Goal: Contribute content: Contribute content

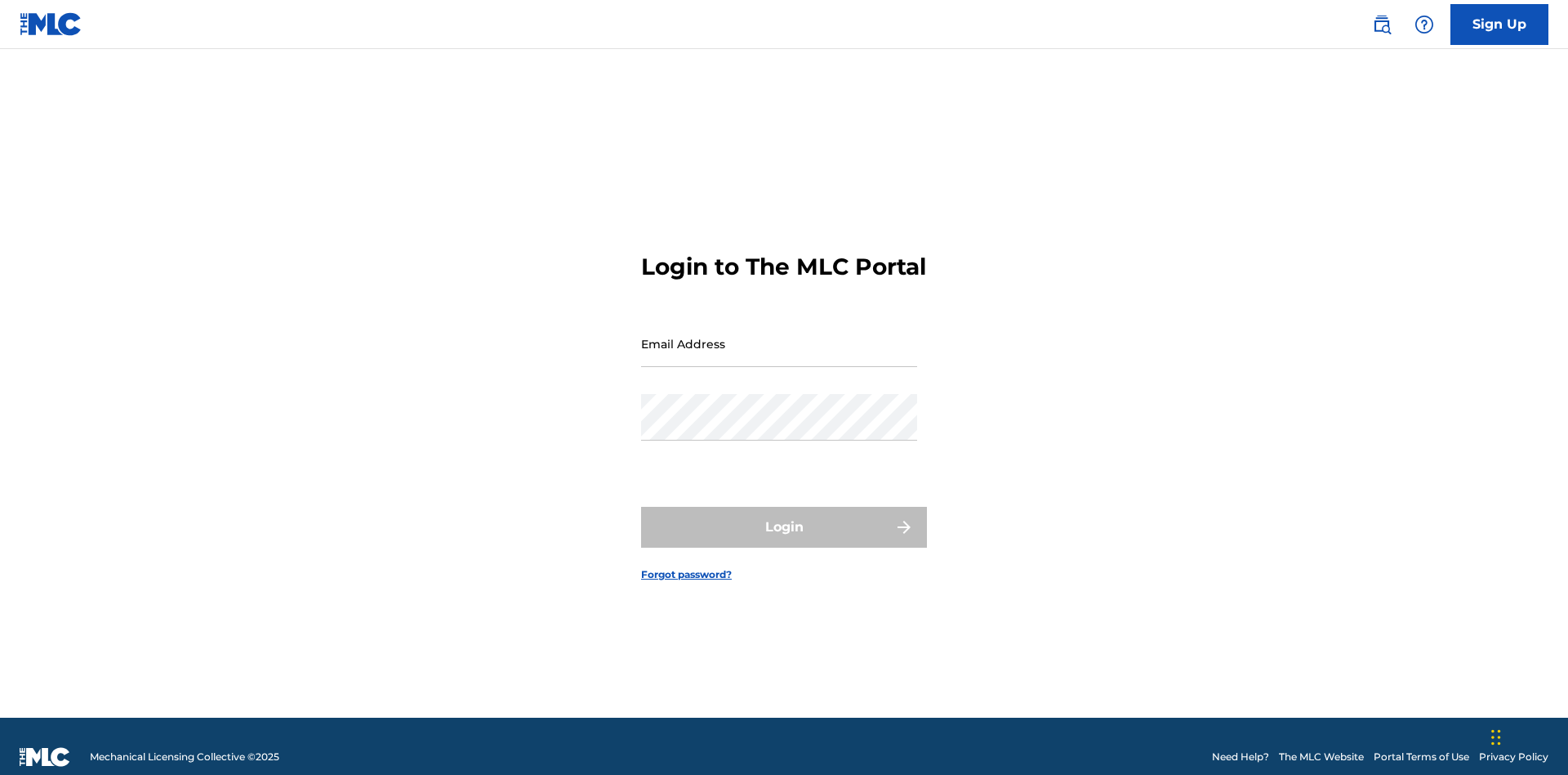
scroll to position [22, 0]
click at [779, 336] on input "Email Address" at bounding box center [779, 343] width 276 height 47
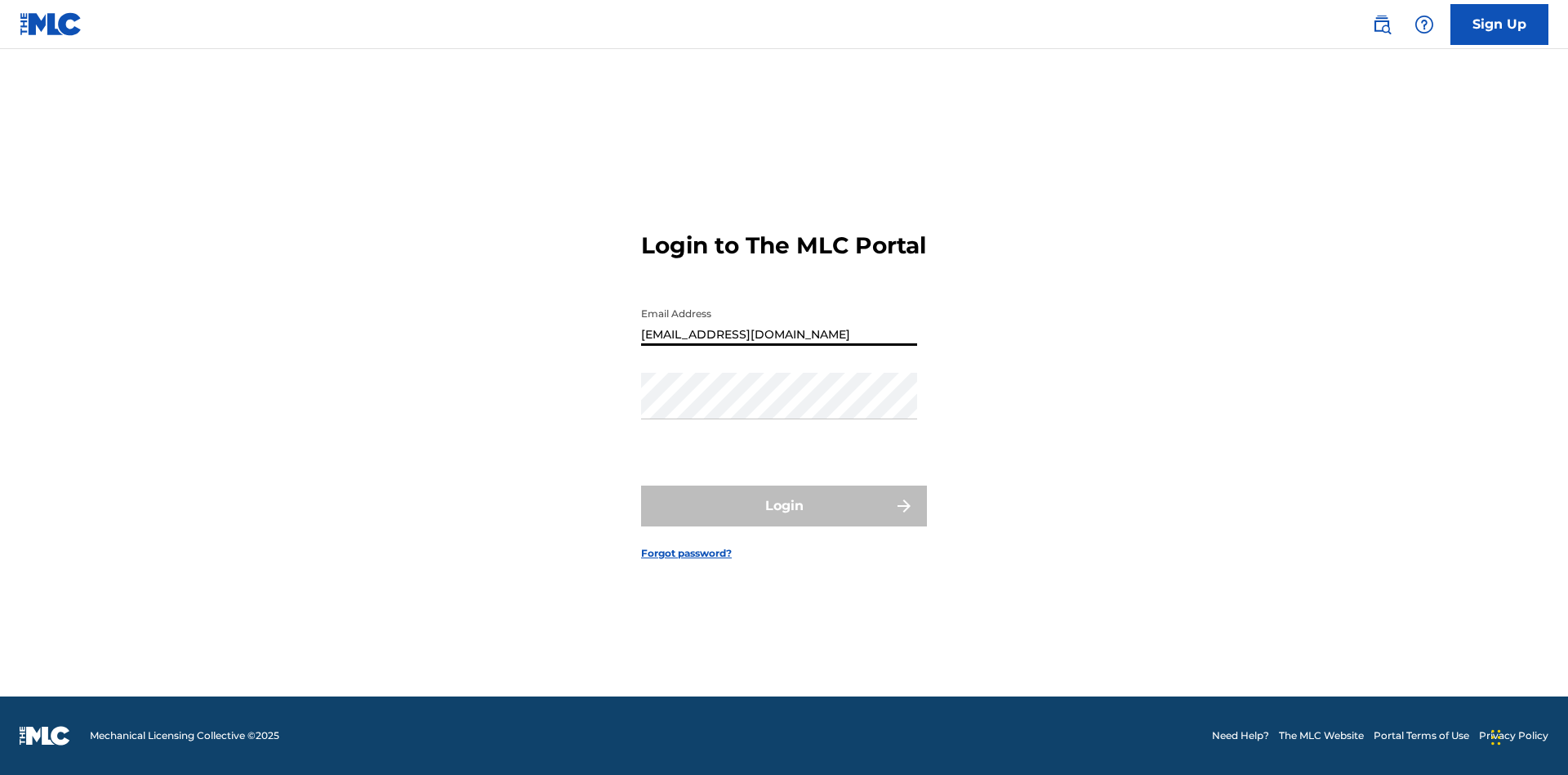
type input "Duke.McTesterson@gmail.com"
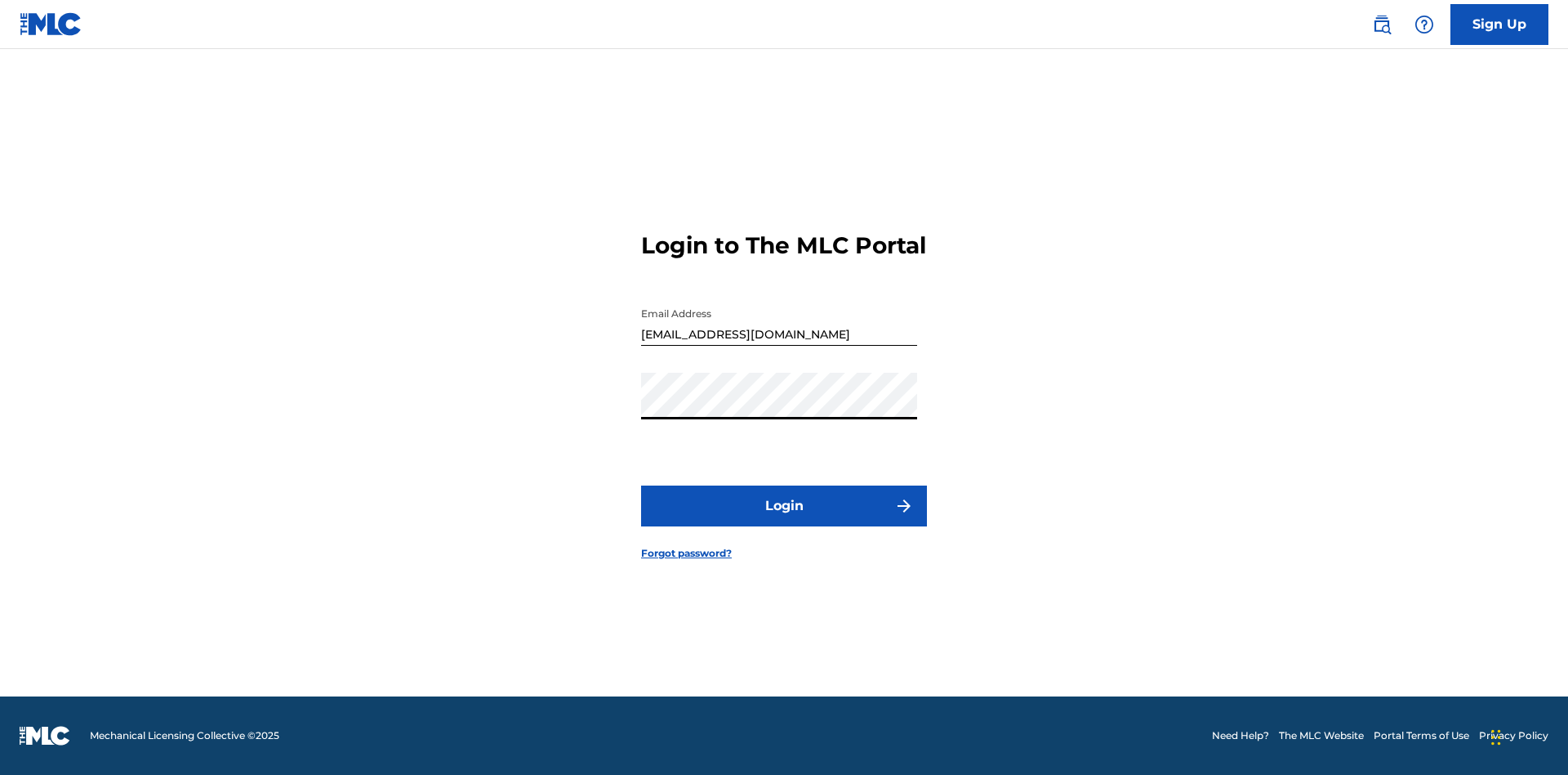
click at [784, 520] on button "Login" at bounding box center [783, 505] width 285 height 41
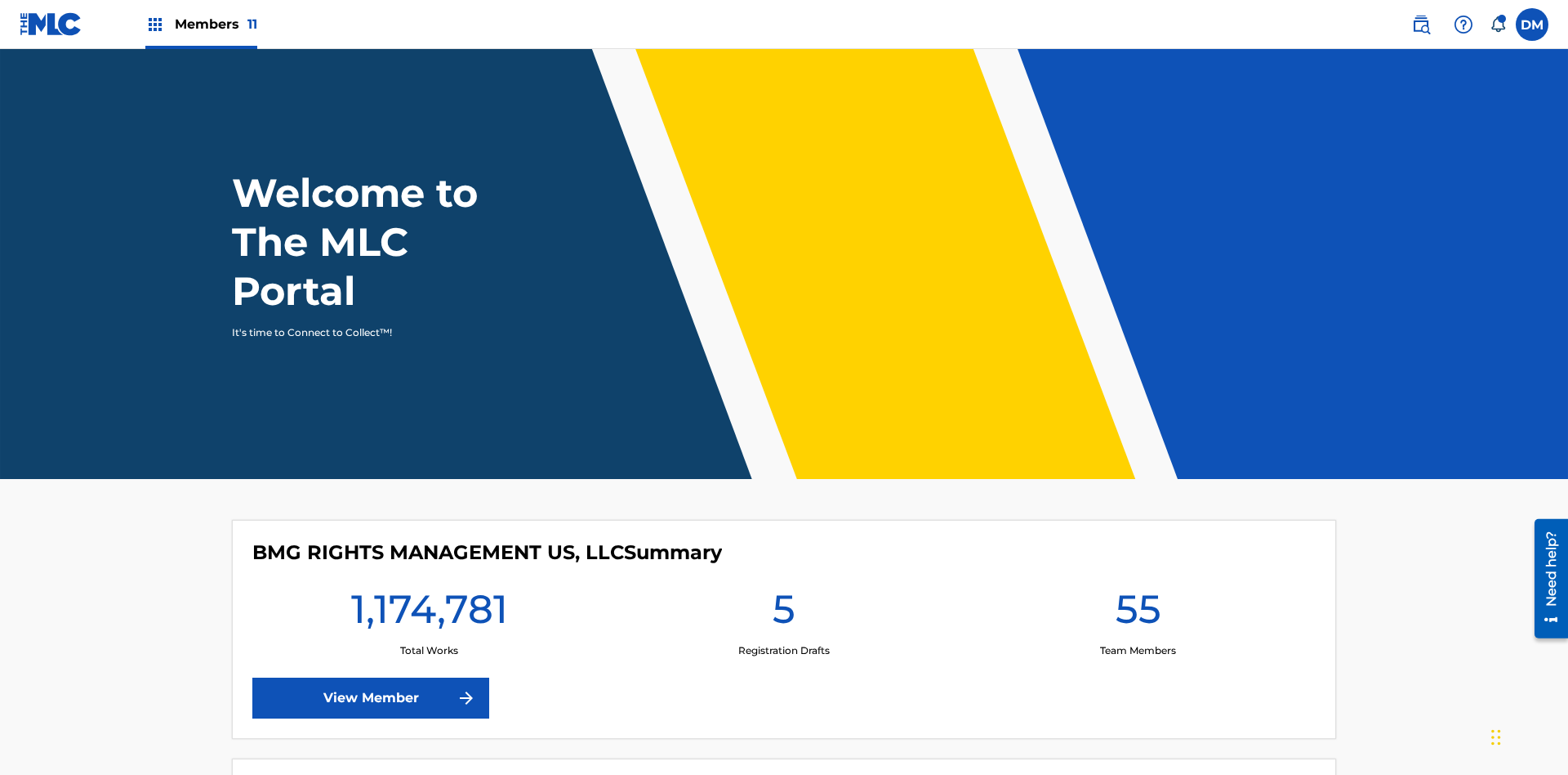
scroll to position [70, 0]
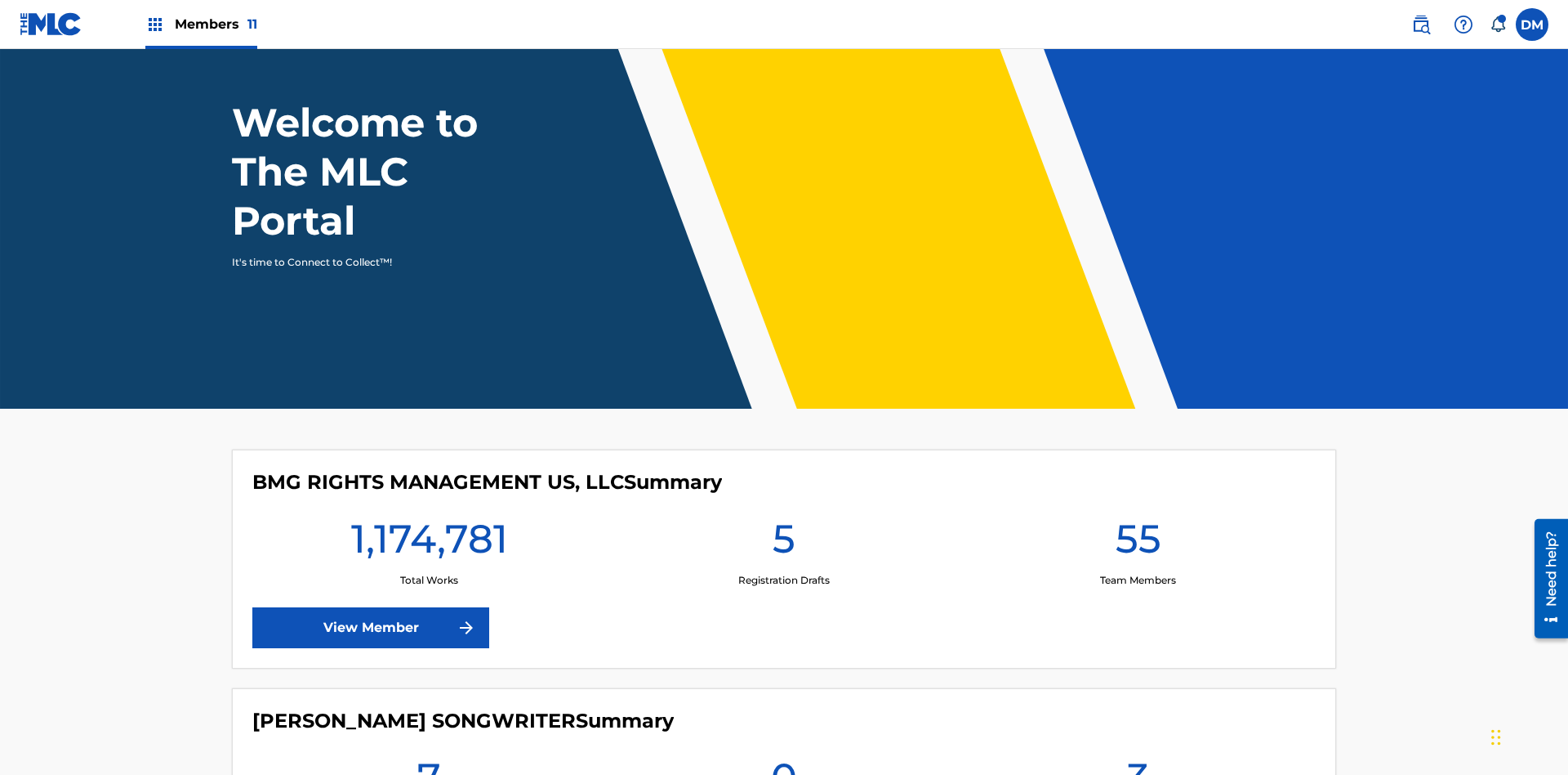
click at [201, 23] on span "Members 11" at bounding box center [216, 24] width 83 height 19
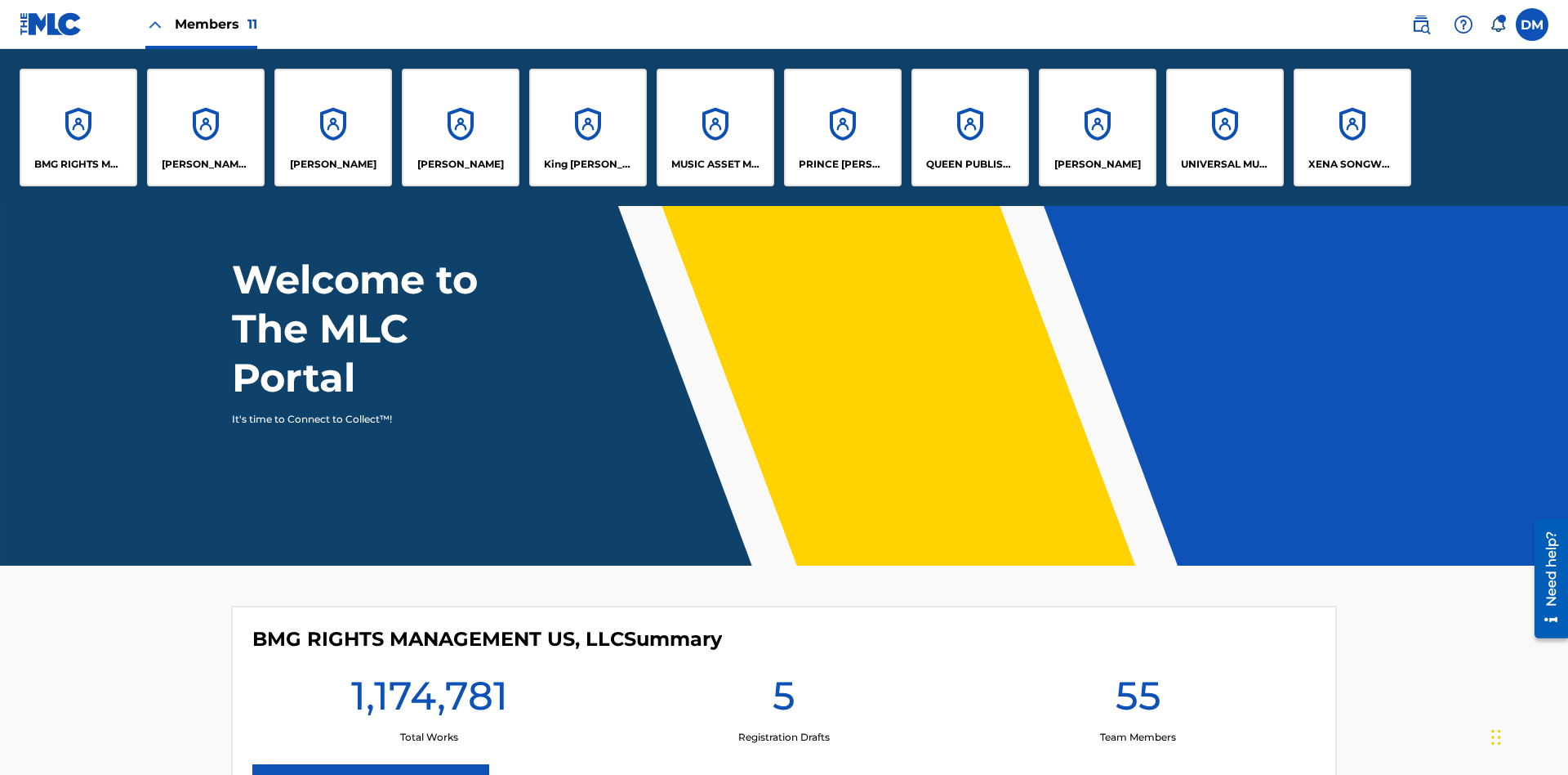
scroll to position [0, 0]
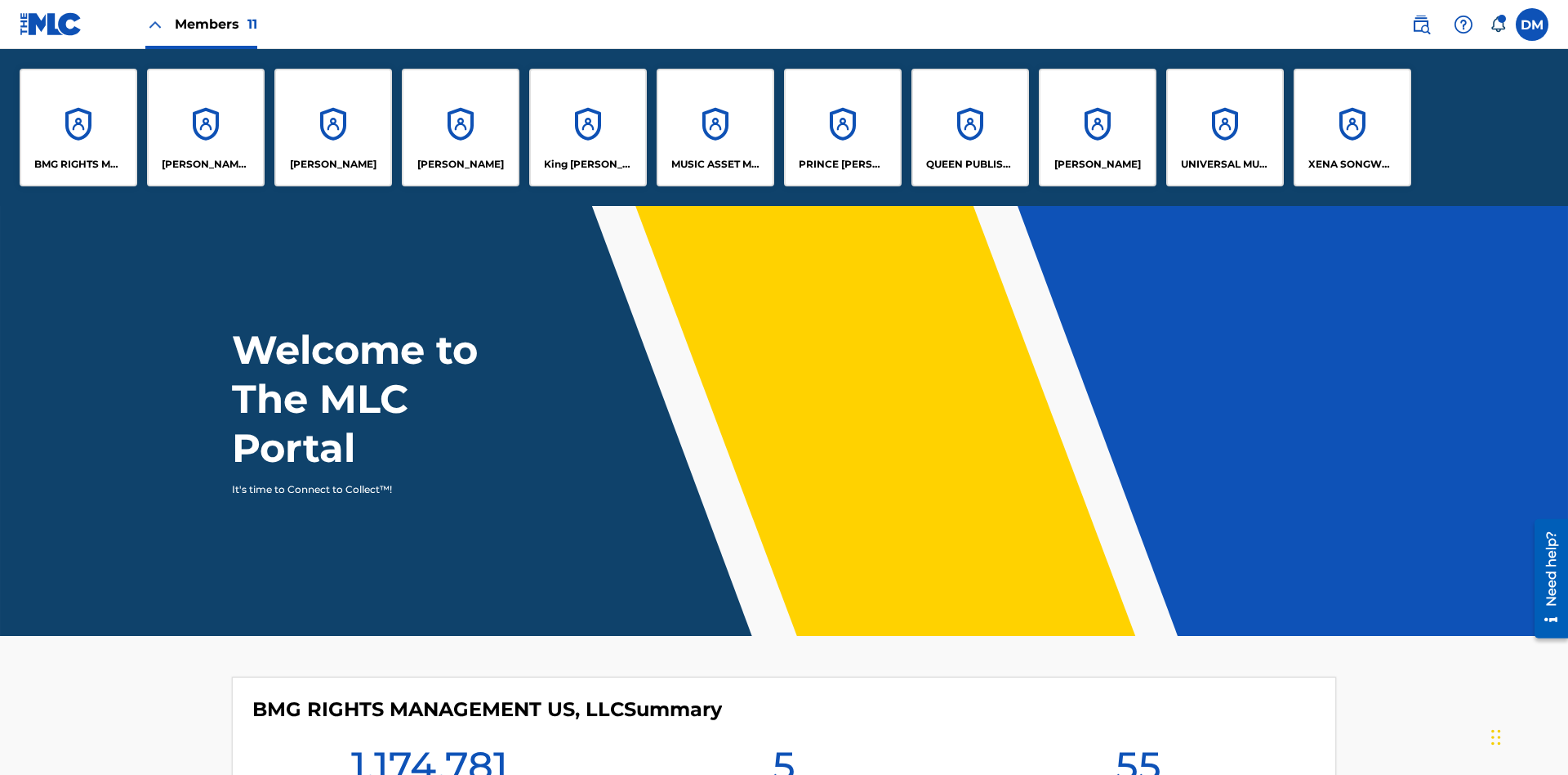
click at [1224, 164] on p "UNIVERSAL MUSIC PUB GROUP" at bounding box center [1225, 164] width 89 height 15
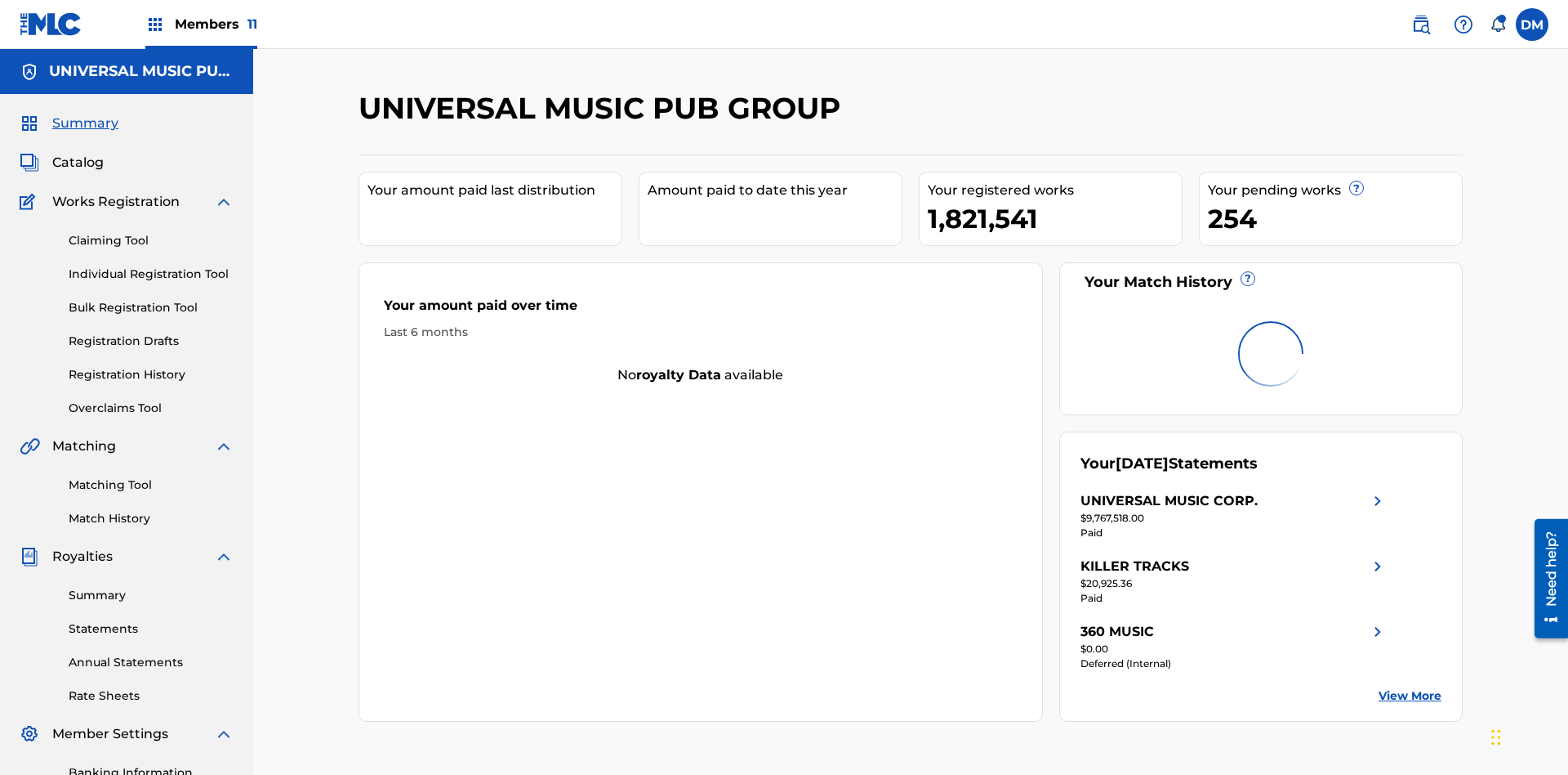
scroll to position [167, 0]
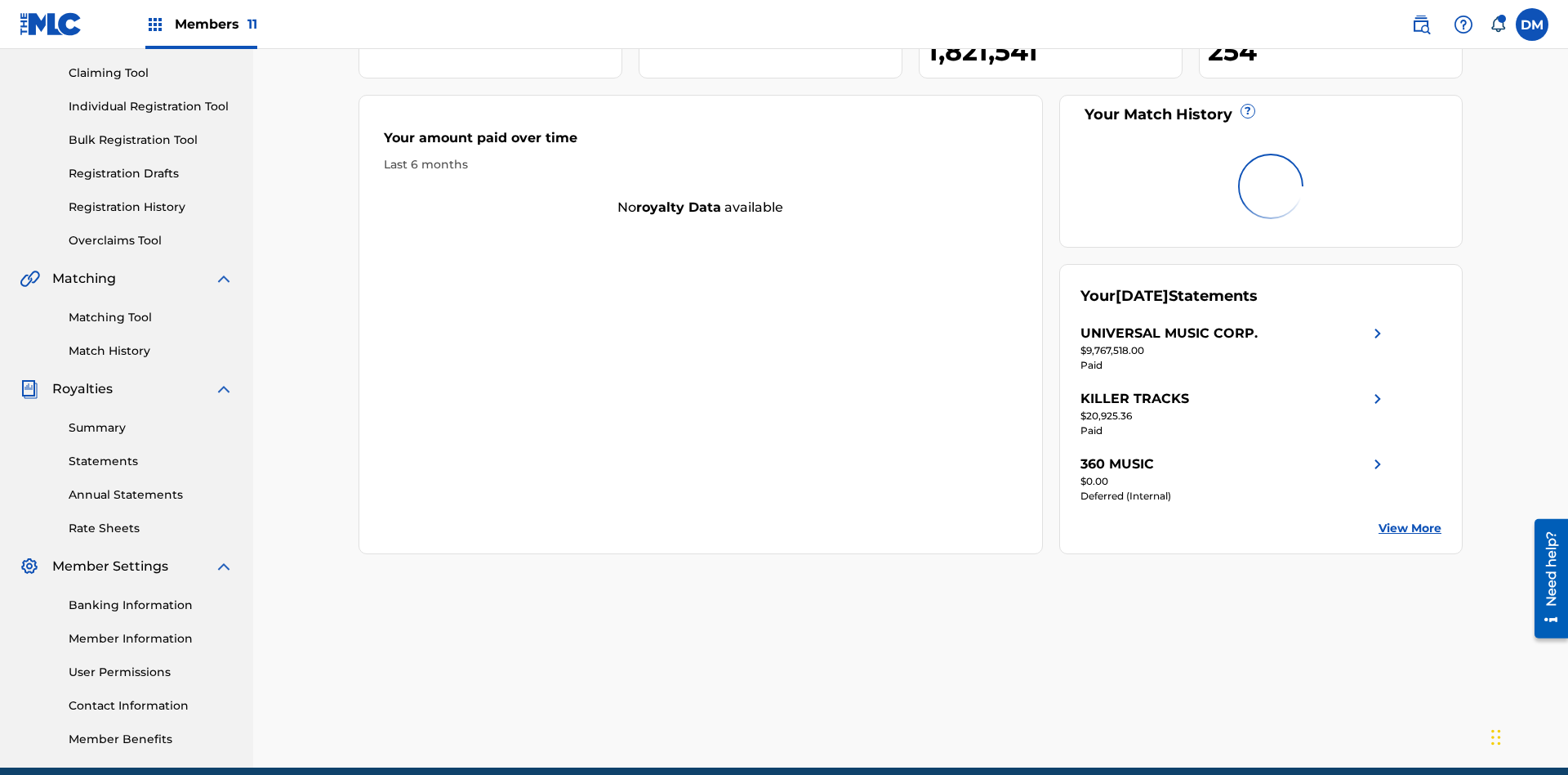
click at [151, 106] on link "Individual Registration Tool" at bounding box center [151, 107] width 165 height 17
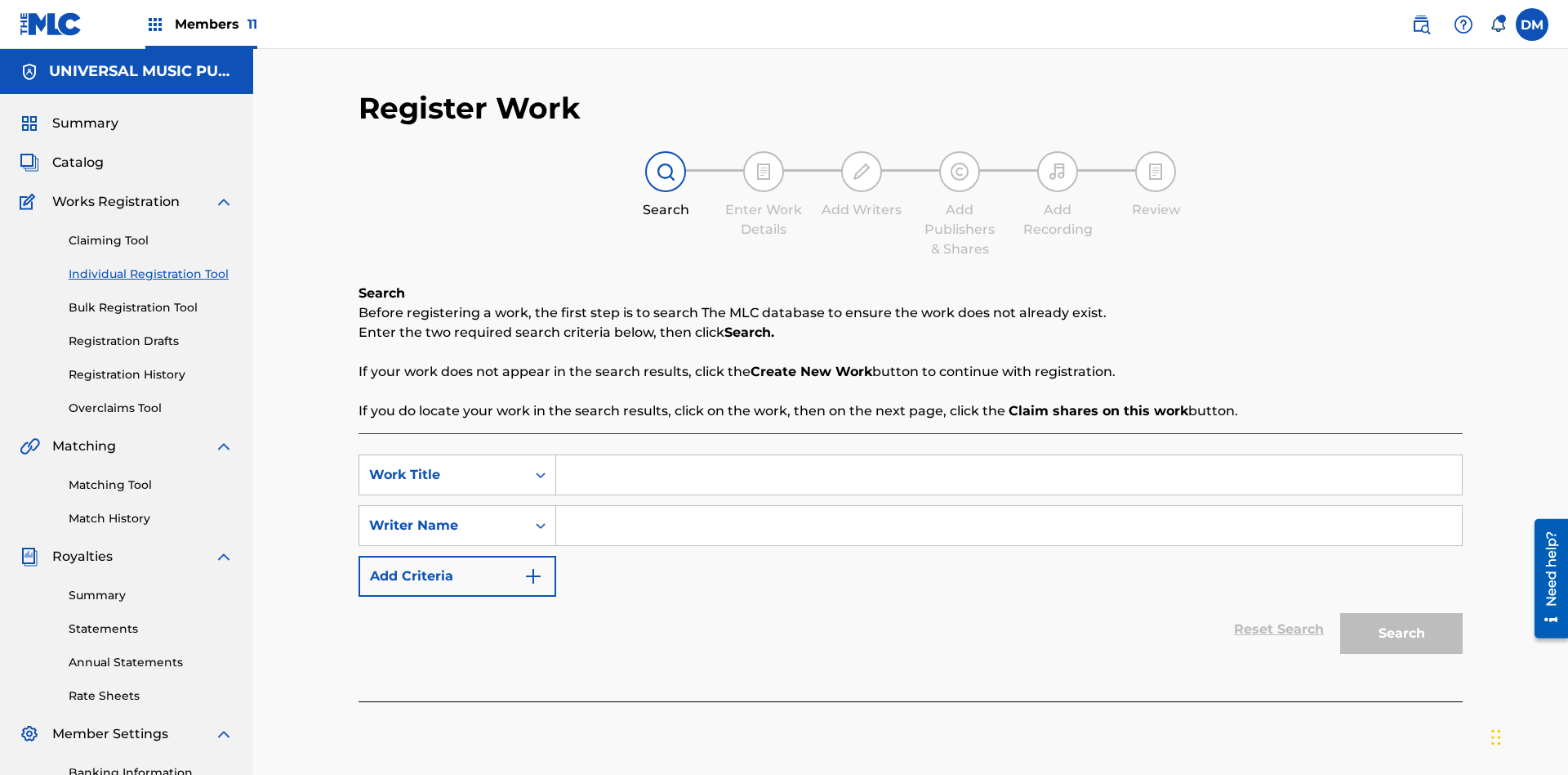
click at [1008, 455] on input "Search Form" at bounding box center [1009, 474] width 906 height 39
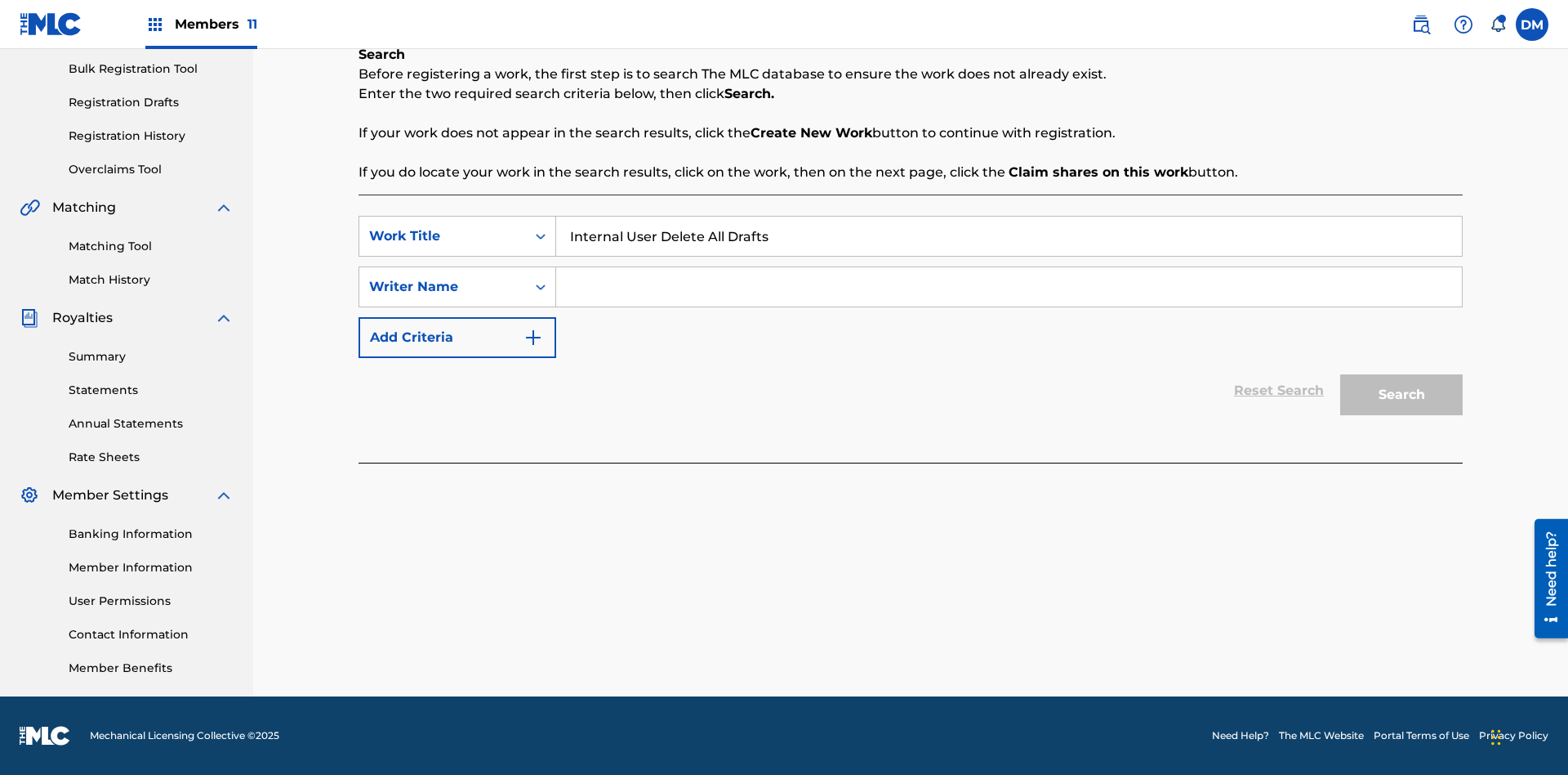
type input "Internal User Delete All Drafts"
click at [1008, 287] on input "Search Form" at bounding box center [1009, 287] width 906 height 39
type input "Test"
click at [1402, 394] on button "Search" at bounding box center [1402, 394] width 122 height 41
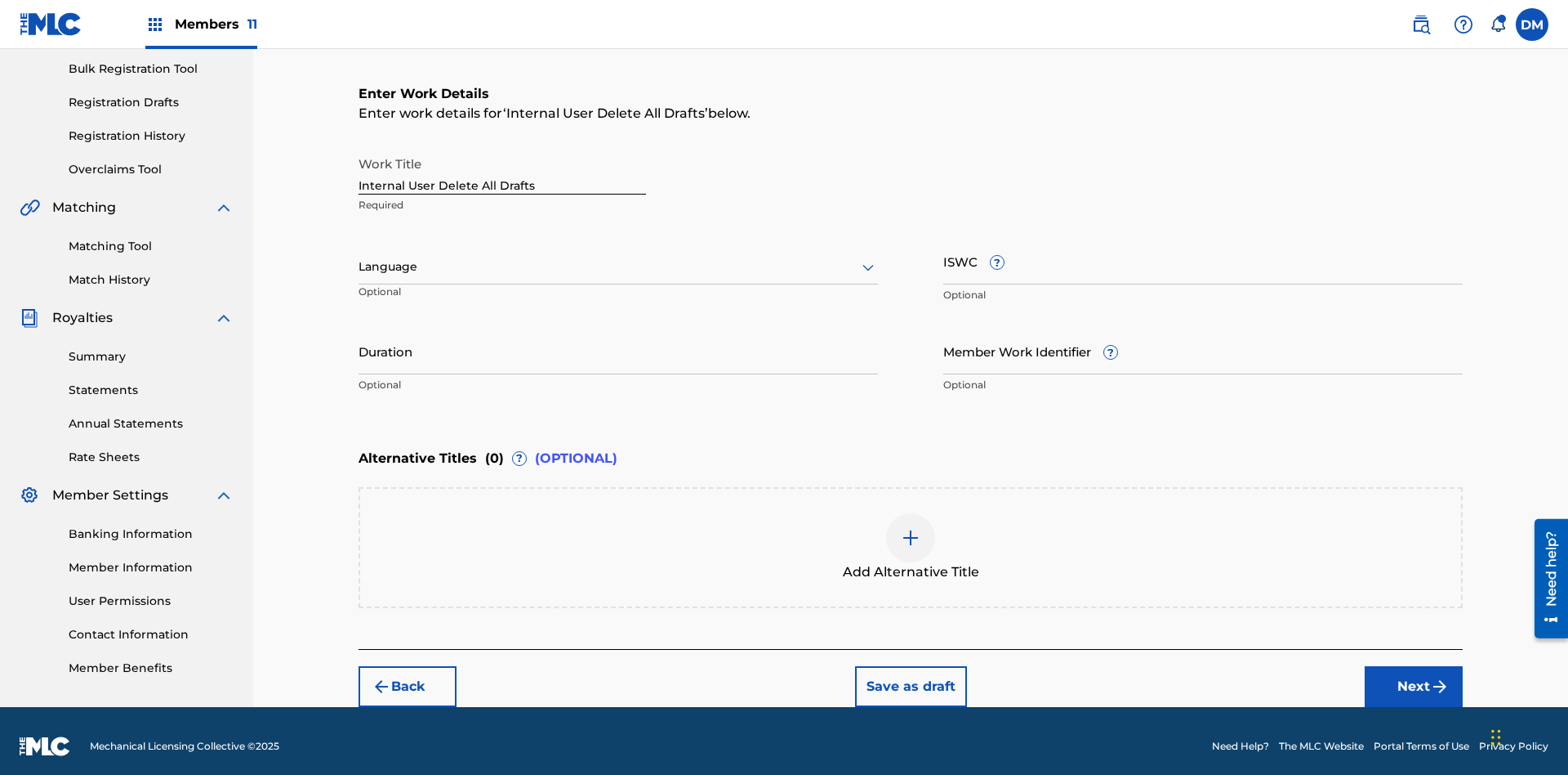
scroll to position [249, 0]
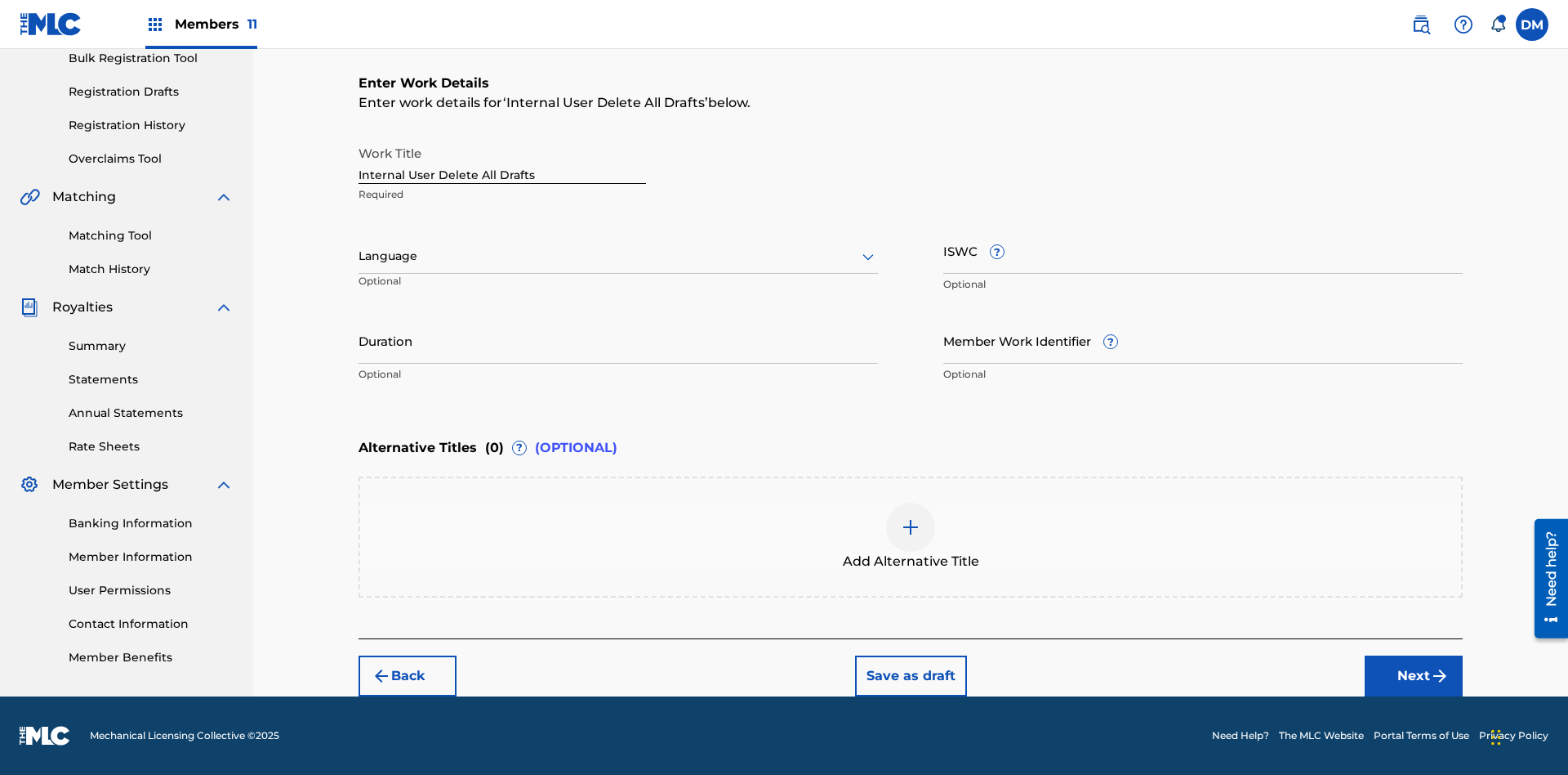
click at [502, 161] on input "Internal User Delete All Drafts" at bounding box center [502, 161] width 287 height 47
type input "Internal User Delete All Drafts"
click at [910, 675] on button "Save as draft" at bounding box center [911, 675] width 112 height 41
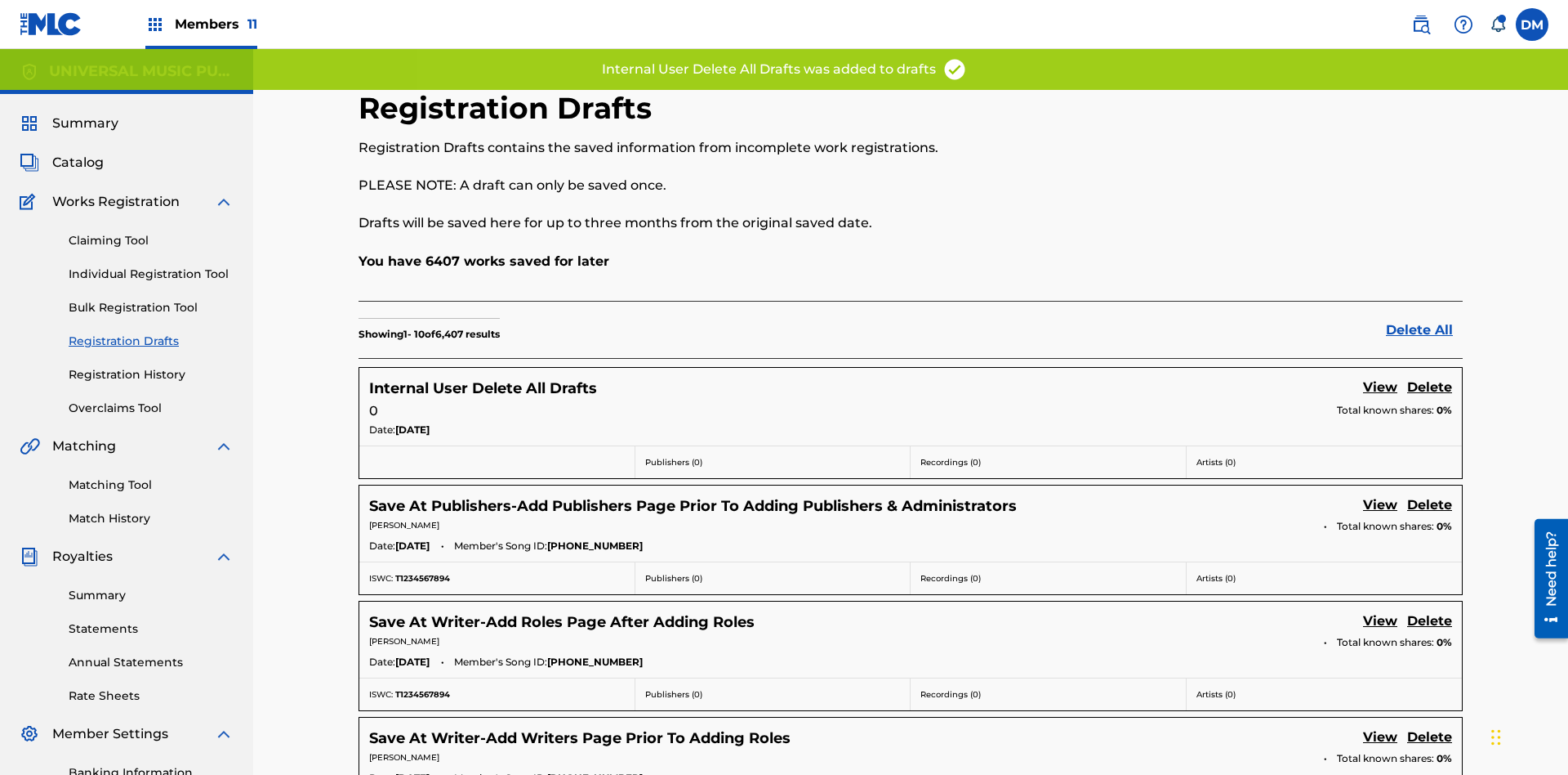
click at [1532, 23] on label at bounding box center [1532, 24] width 33 height 33
click at [1532, 24] on input "DM Duke McTesterson duke.mctesterson@gmail.com Notification Preferences Profile…" at bounding box center [1532, 24] width 0 height 0
click at [1374, 231] on p "Log out" at bounding box center [1374, 230] width 39 height 15
click at [1532, 24] on input "DM Duke McTesterson duke.mctesterson@gmail.com Notification Preferences Profile…" at bounding box center [1532, 24] width 0 height 0
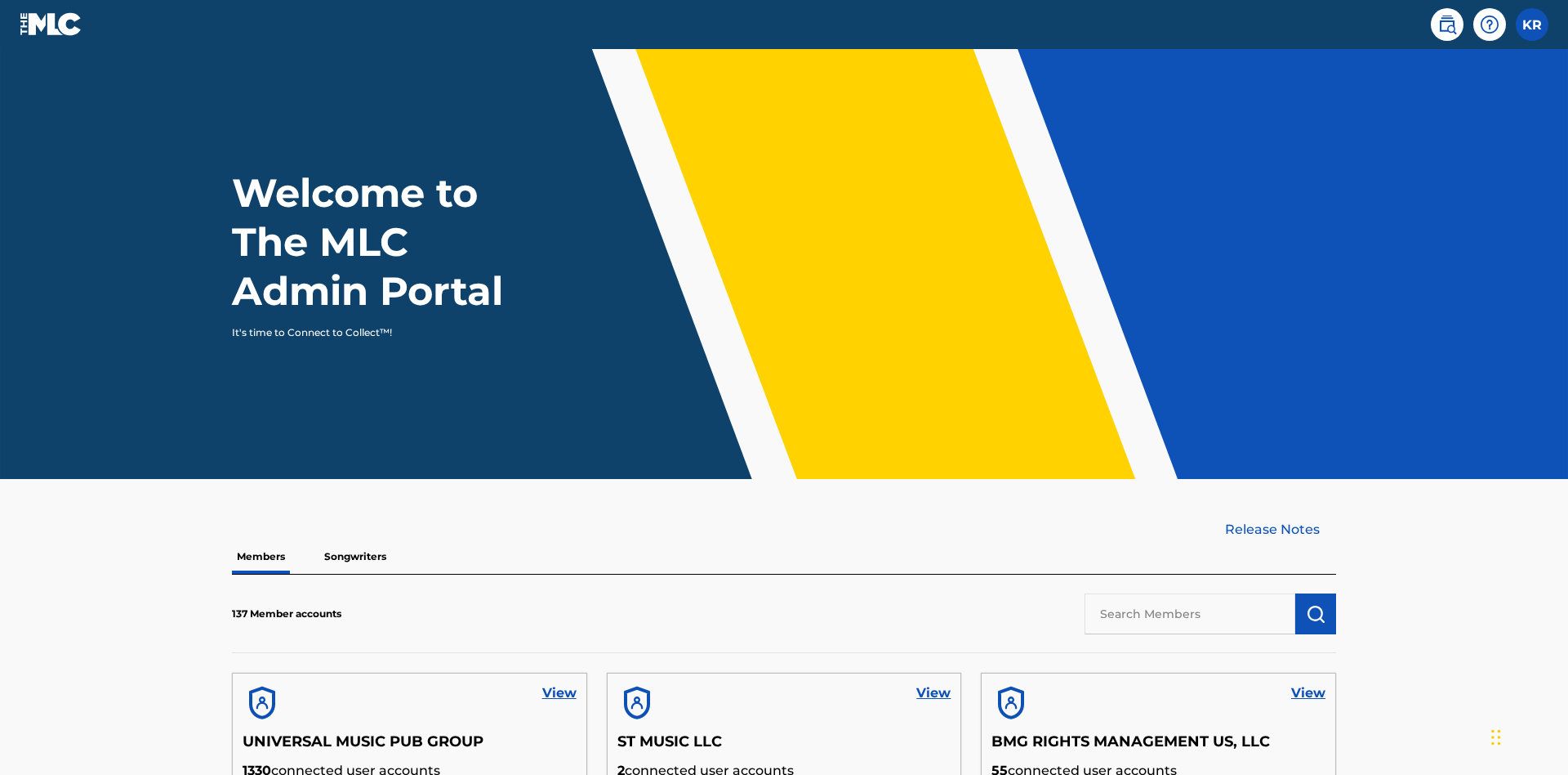
scroll to position [70, 0]
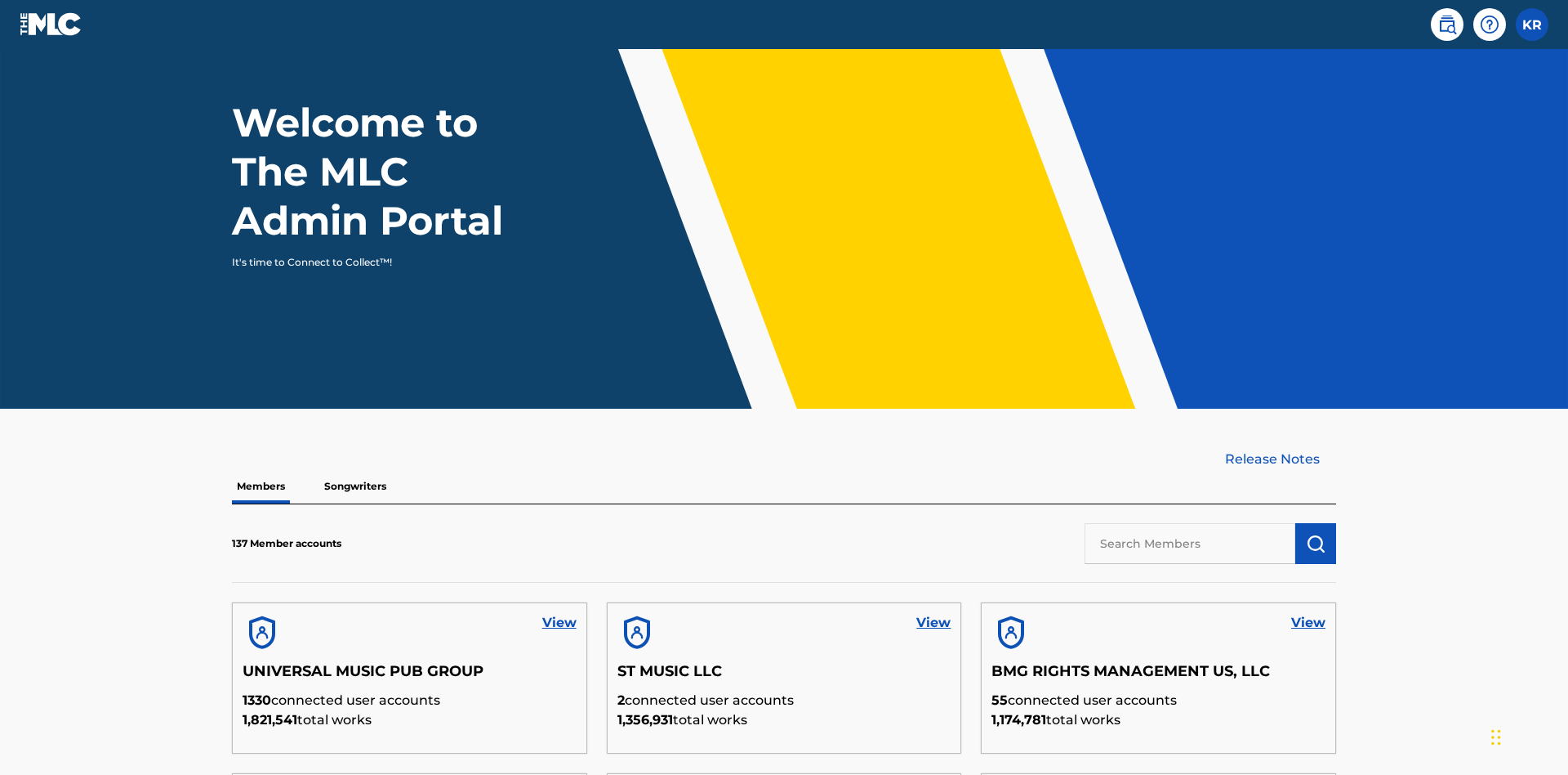
click at [1190, 523] on input "text" at bounding box center [1189, 543] width 210 height 41
click at [1315, 533] on img "submit" at bounding box center [1315, 543] width 20 height 20
